Goal: Information Seeking & Learning: Check status

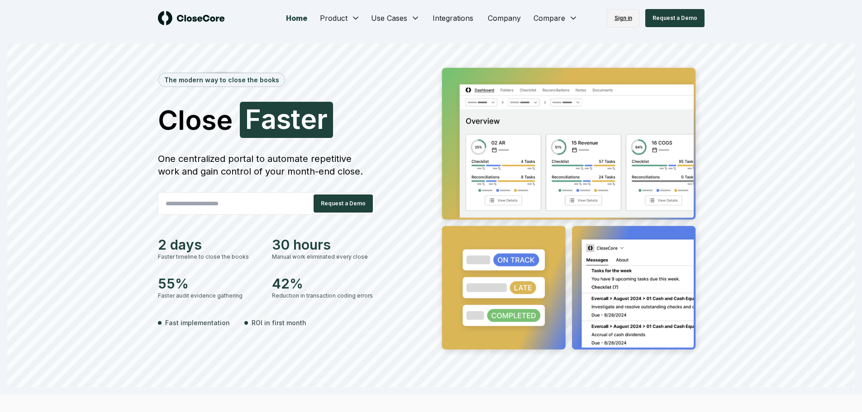
click at [626, 15] on link "Sign in" at bounding box center [623, 18] width 33 height 18
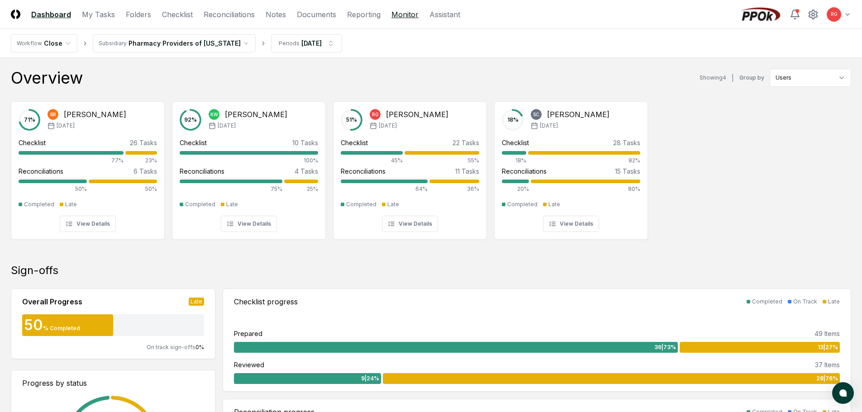
click at [398, 14] on link "Monitor" at bounding box center [404, 14] width 27 height 11
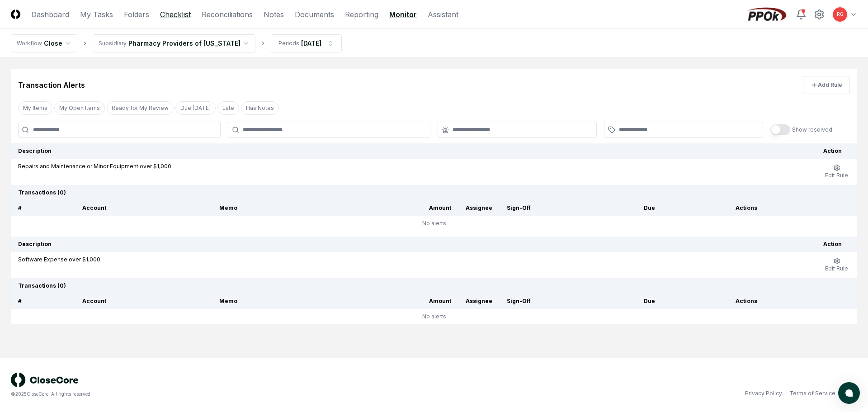
click at [169, 13] on link "Checklist" at bounding box center [175, 14] width 31 height 11
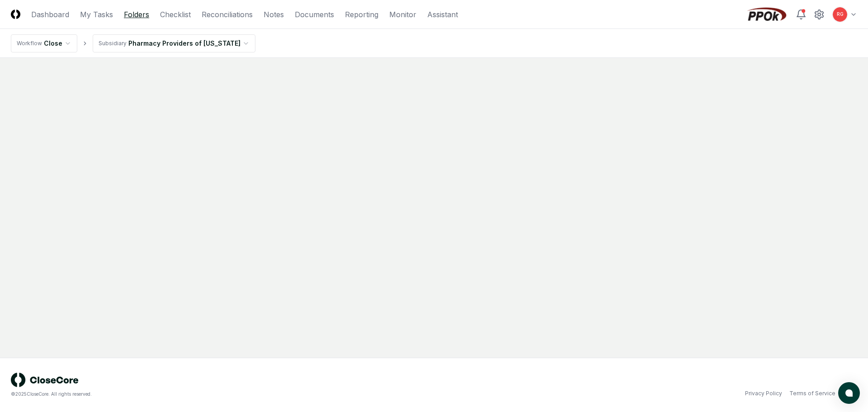
click at [135, 16] on link "Folders" at bounding box center [136, 14] width 25 height 11
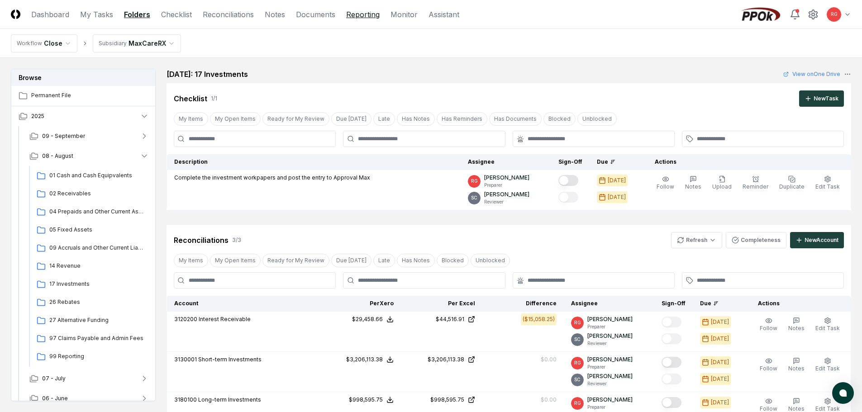
click at [375, 13] on link "Reporting" at bounding box center [362, 14] width 33 height 11
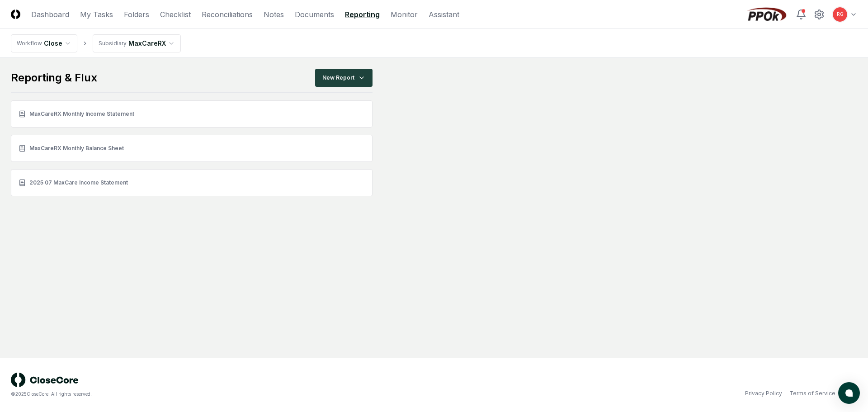
click at [112, 42] on html "CloseCore Dashboard My Tasks Folders Checklist Reconciliations Notes Documents …" at bounding box center [434, 206] width 868 height 412
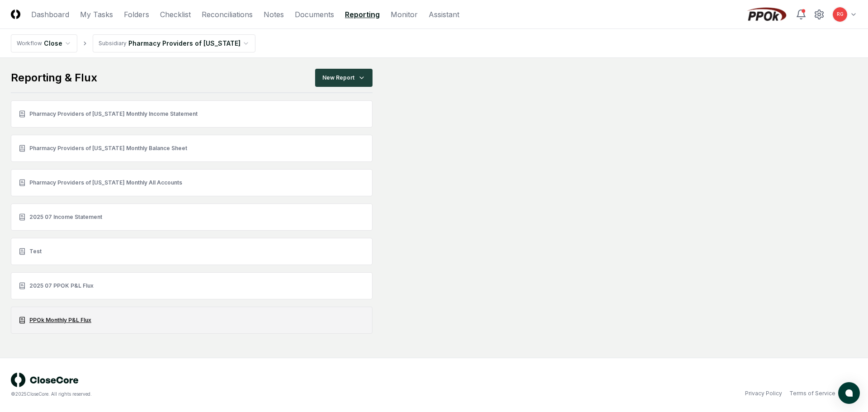
click at [71, 321] on link "PPOk Monthly P&L Flux" at bounding box center [192, 320] width 362 height 27
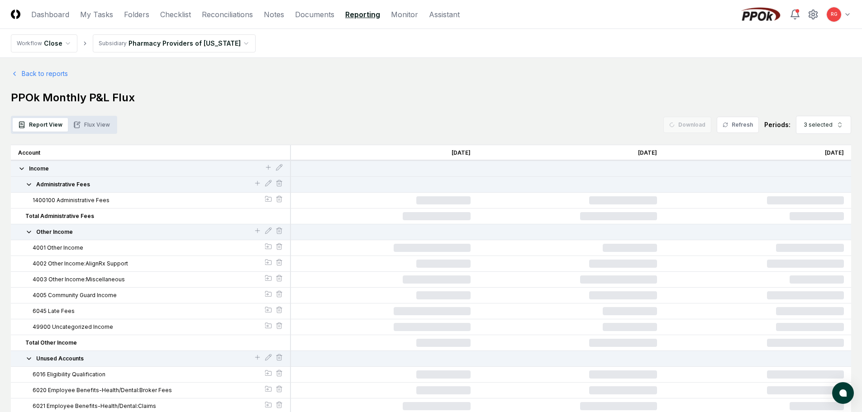
click at [97, 124] on button "Flux View" at bounding box center [91, 125] width 47 height 14
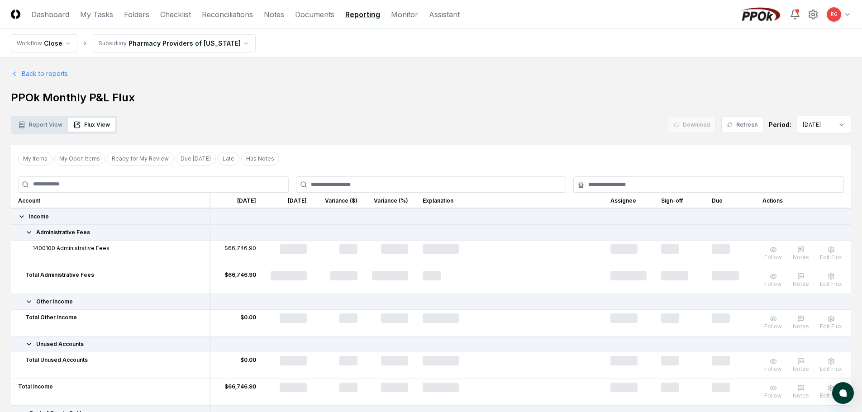
click at [92, 127] on button "Flux View" at bounding box center [91, 125] width 47 height 14
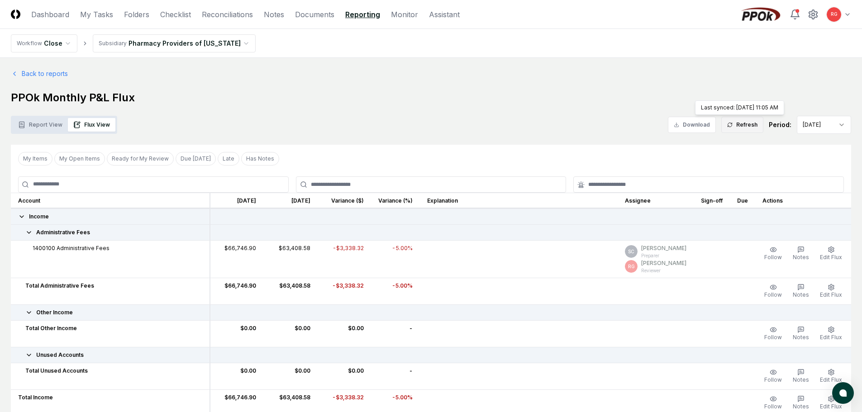
click at [738, 128] on button "Refresh" at bounding box center [742, 125] width 42 height 16
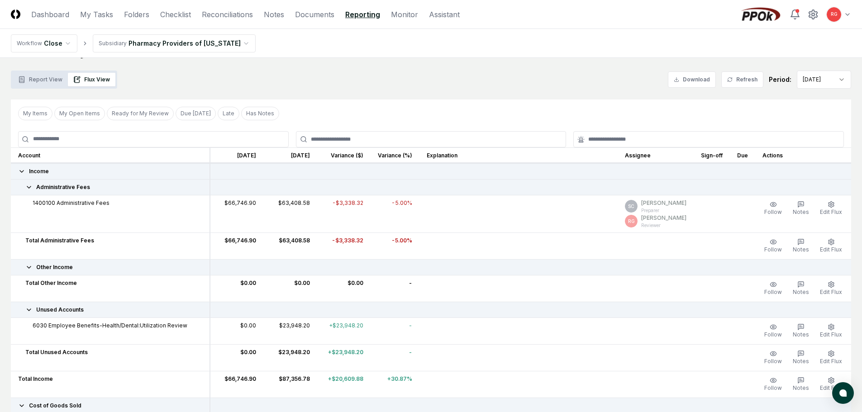
click at [89, 327] on span "6030 Employee Benefits-Health/Dental:Utilization Review" at bounding box center [110, 326] width 155 height 8
click at [44, 81] on button "Report View" at bounding box center [40, 80] width 55 height 14
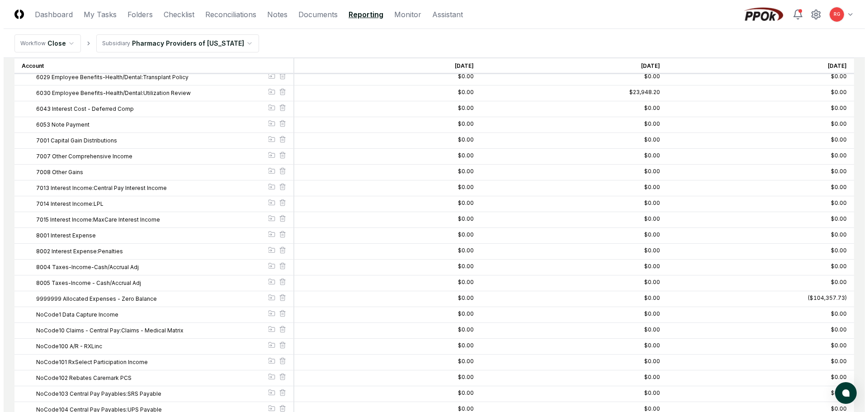
scroll to position [392, 0]
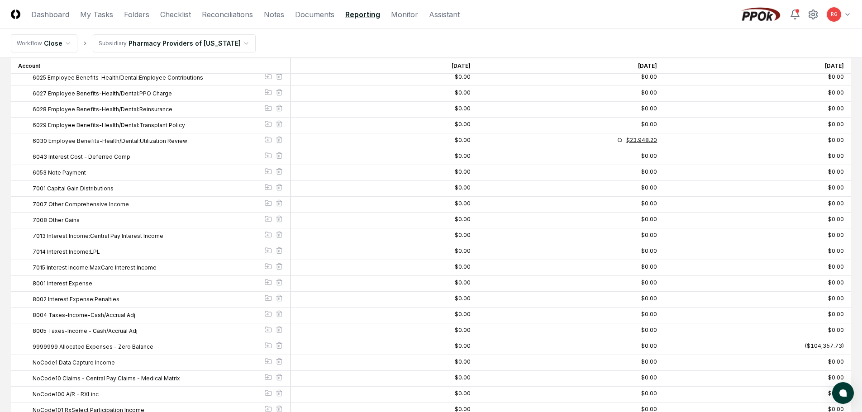
click at [652, 139] on div "$23,948.20" at bounding box center [641, 140] width 31 height 5
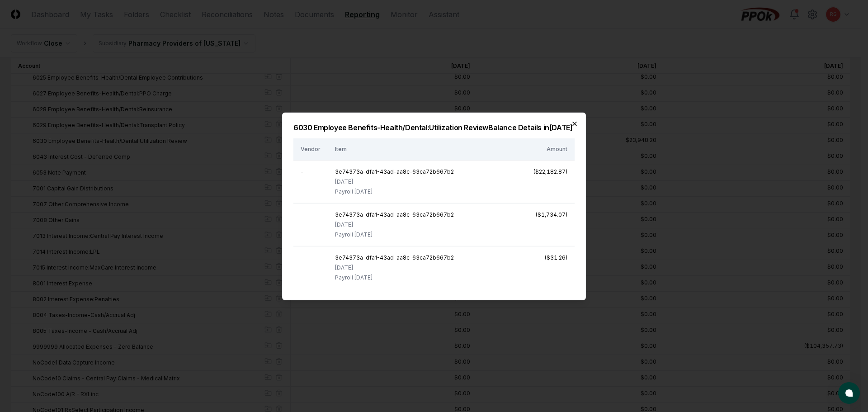
click at [574, 120] on icon "button" at bounding box center [574, 123] width 7 height 7
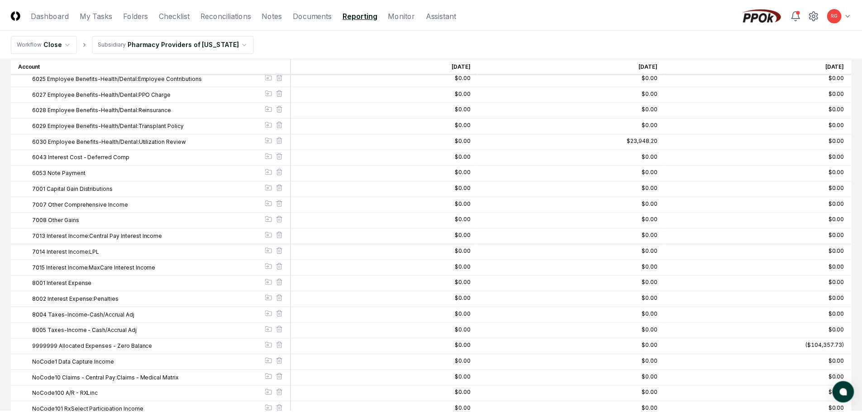
scroll to position [30, 0]
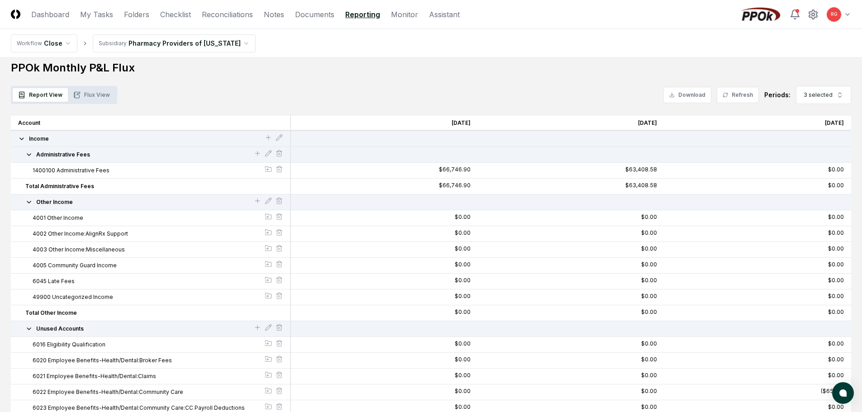
click at [88, 98] on button "Flux View" at bounding box center [91, 95] width 47 height 14
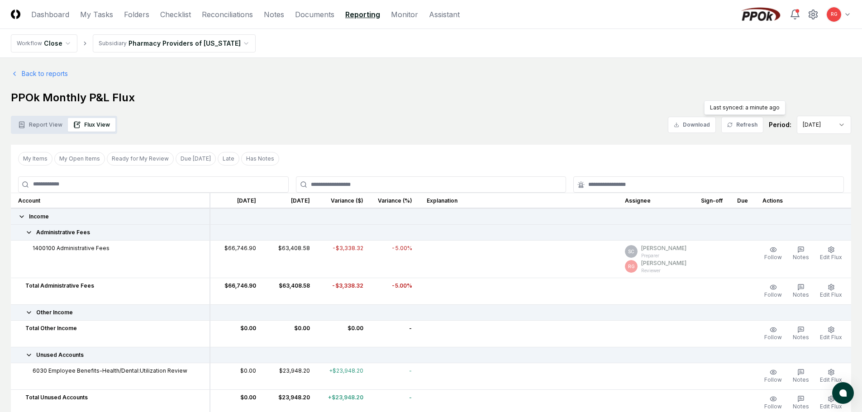
click at [748, 128] on button "Refresh" at bounding box center [742, 125] width 42 height 16
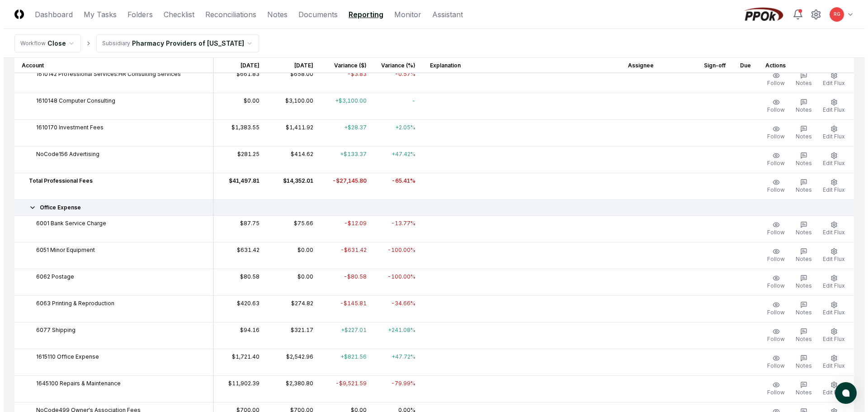
scroll to position [1131, 0]
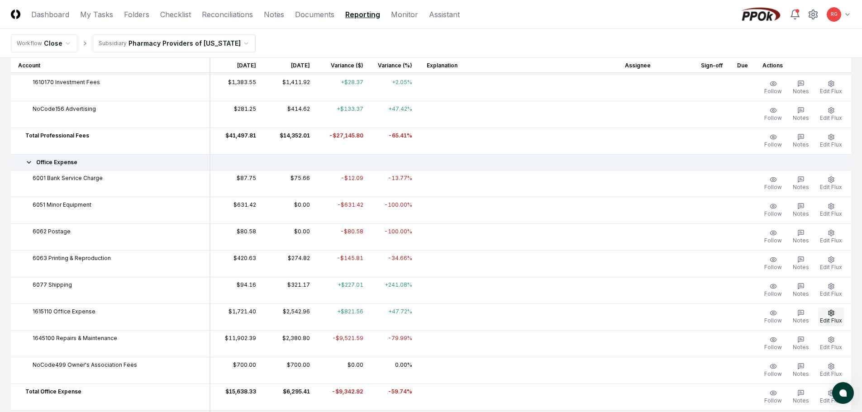
click at [832, 318] on span "Edit Flux" at bounding box center [831, 320] width 22 height 7
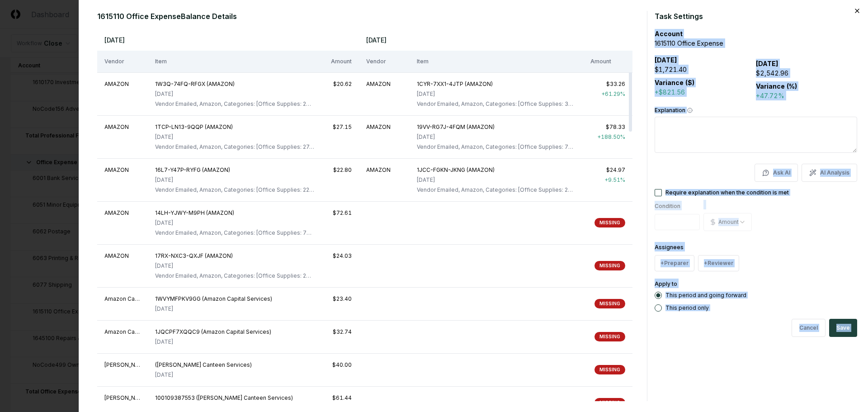
click at [854, 9] on div "1615110 Office Expense Balance Details [DATE] [DATE] Vendor Item Amount Vendor …" at bounding box center [474, 206] width 790 height 412
